Goal: Find specific page/section: Find specific page/section

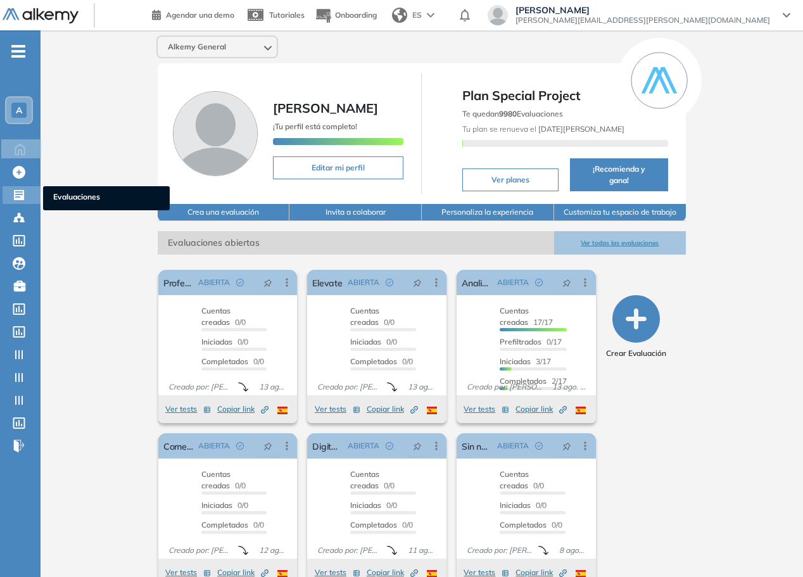
click at [19, 194] on icon at bounding box center [19, 195] width 13 height 13
